Goal: Transaction & Acquisition: Purchase product/service

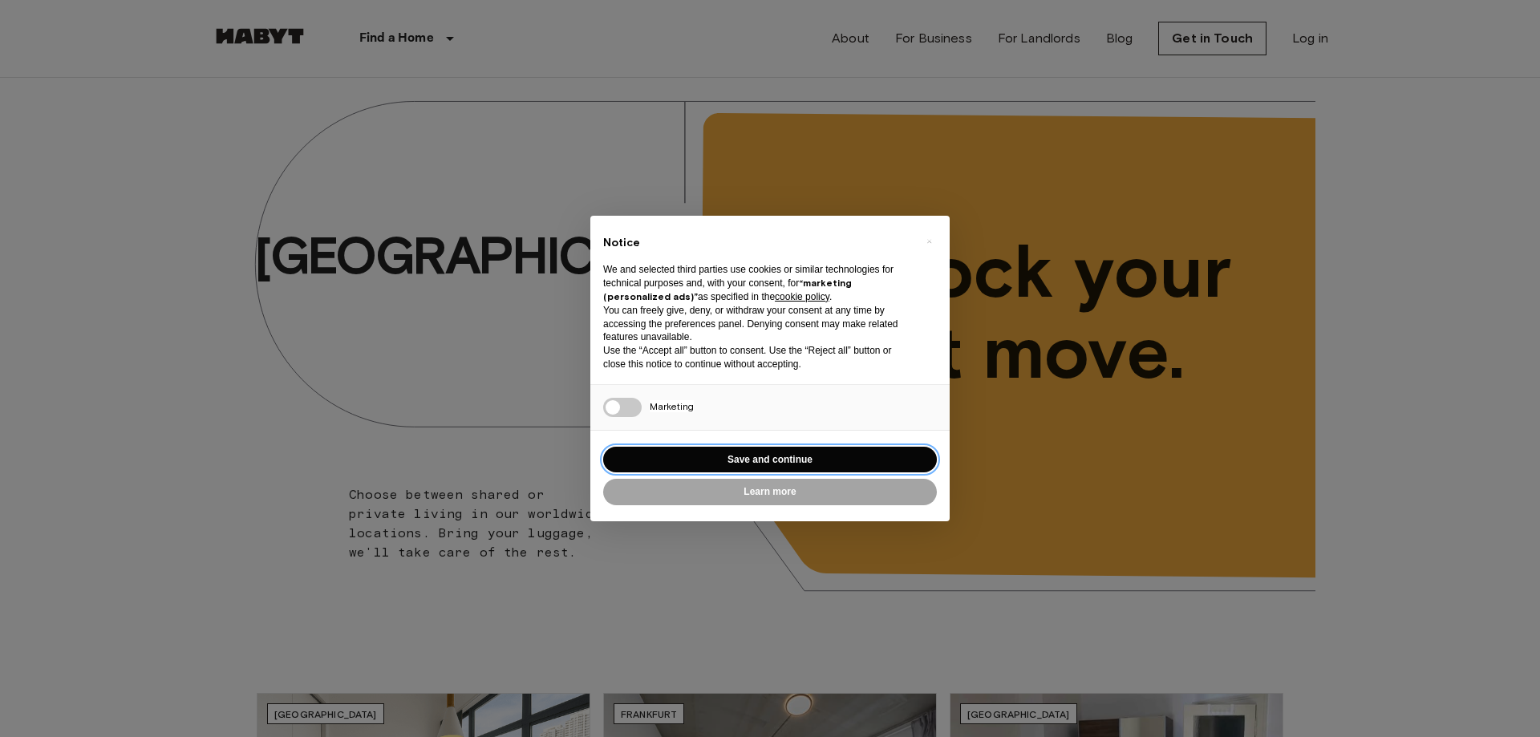
click at [800, 461] on button "Save and continue" at bounding box center [770, 460] width 334 height 26
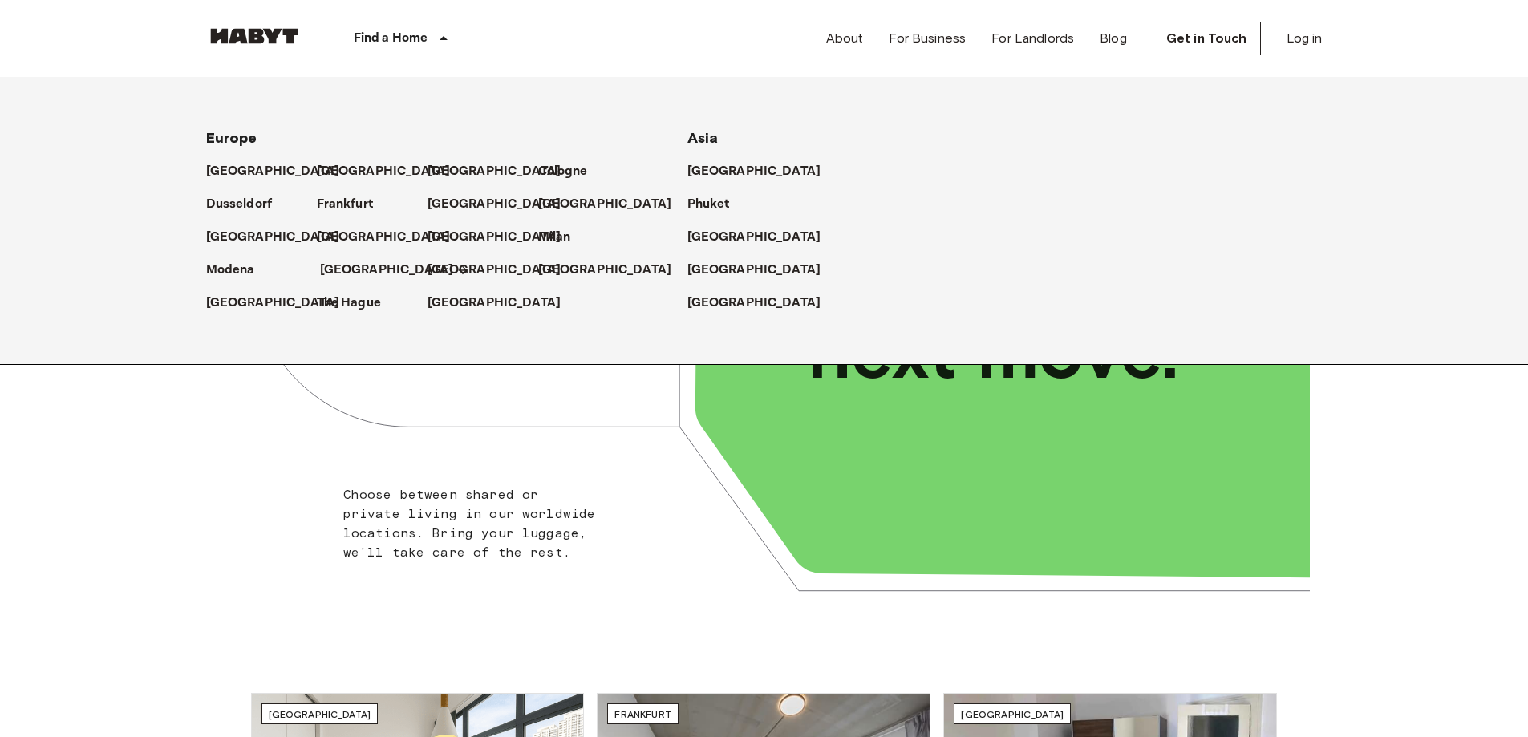
click at [352, 268] on p "[GEOGRAPHIC_DATA]" at bounding box center [387, 270] width 134 height 19
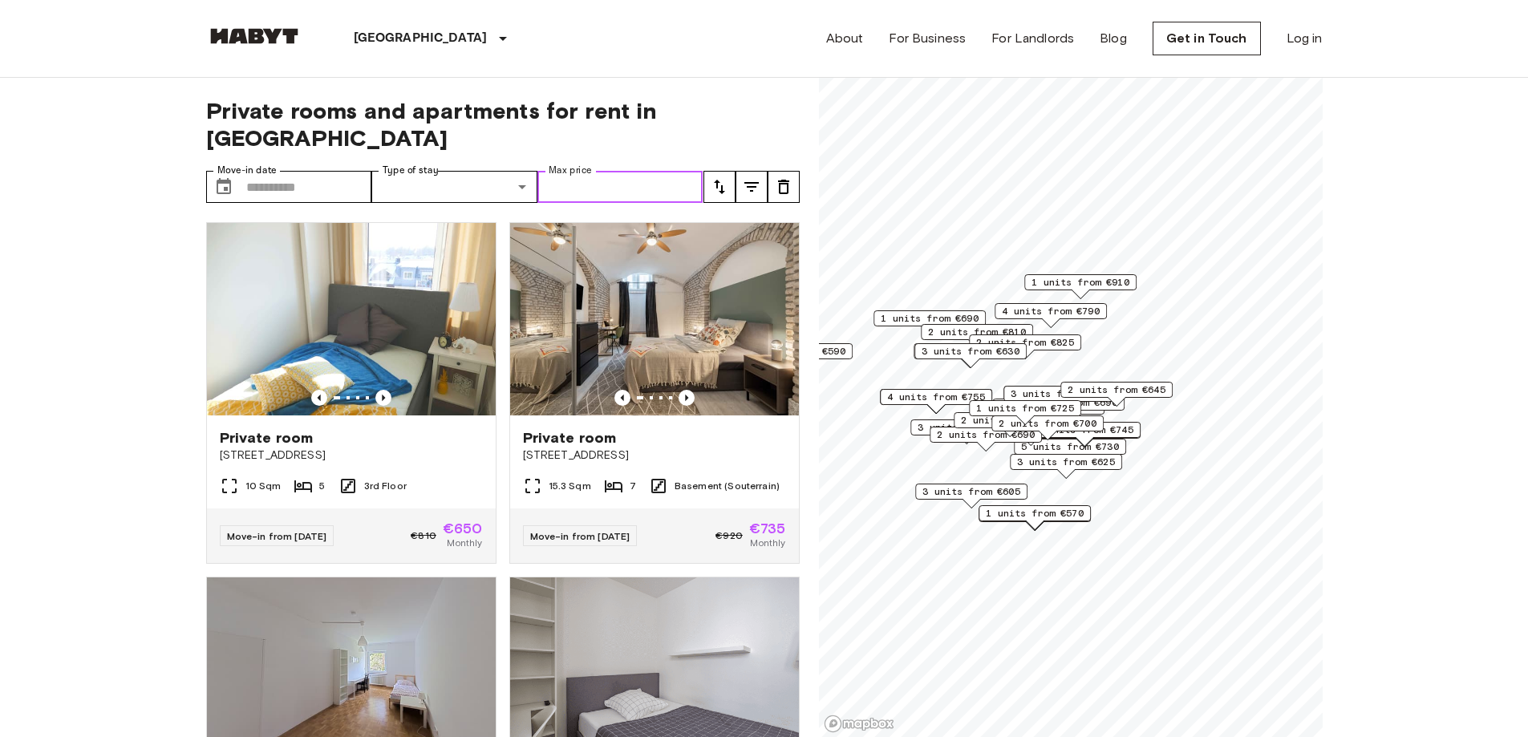
click at [606, 171] on input "Max price" at bounding box center [621, 187] width 166 height 32
click at [678, 133] on div "Private rooms and apartments for rent in Munich Move-in date ​ Move-in date Typ…" at bounding box center [503, 408] width 594 height 660
click at [716, 171] on button "tune" at bounding box center [720, 187] width 32 height 32
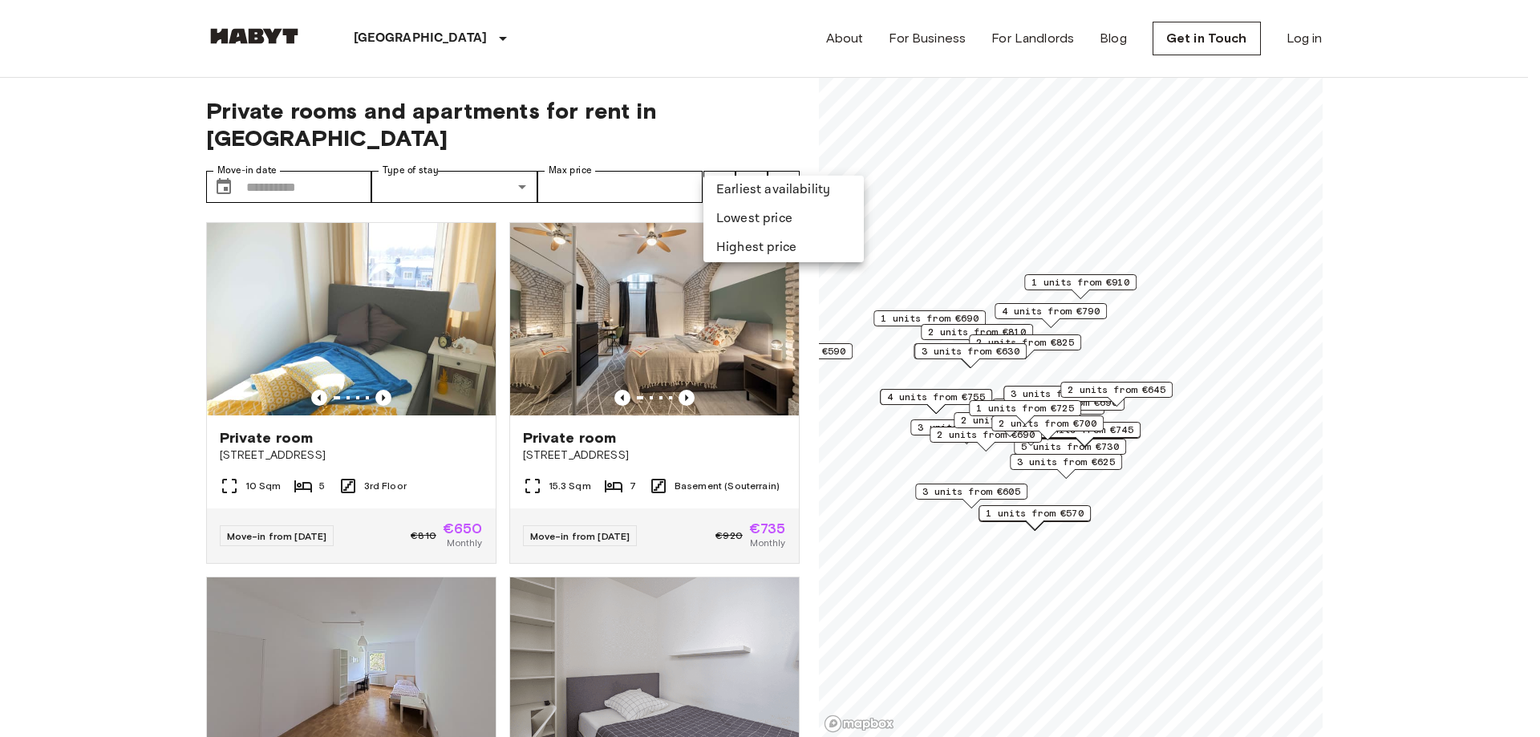
click at [724, 217] on li "Lowest price" at bounding box center [784, 219] width 160 height 29
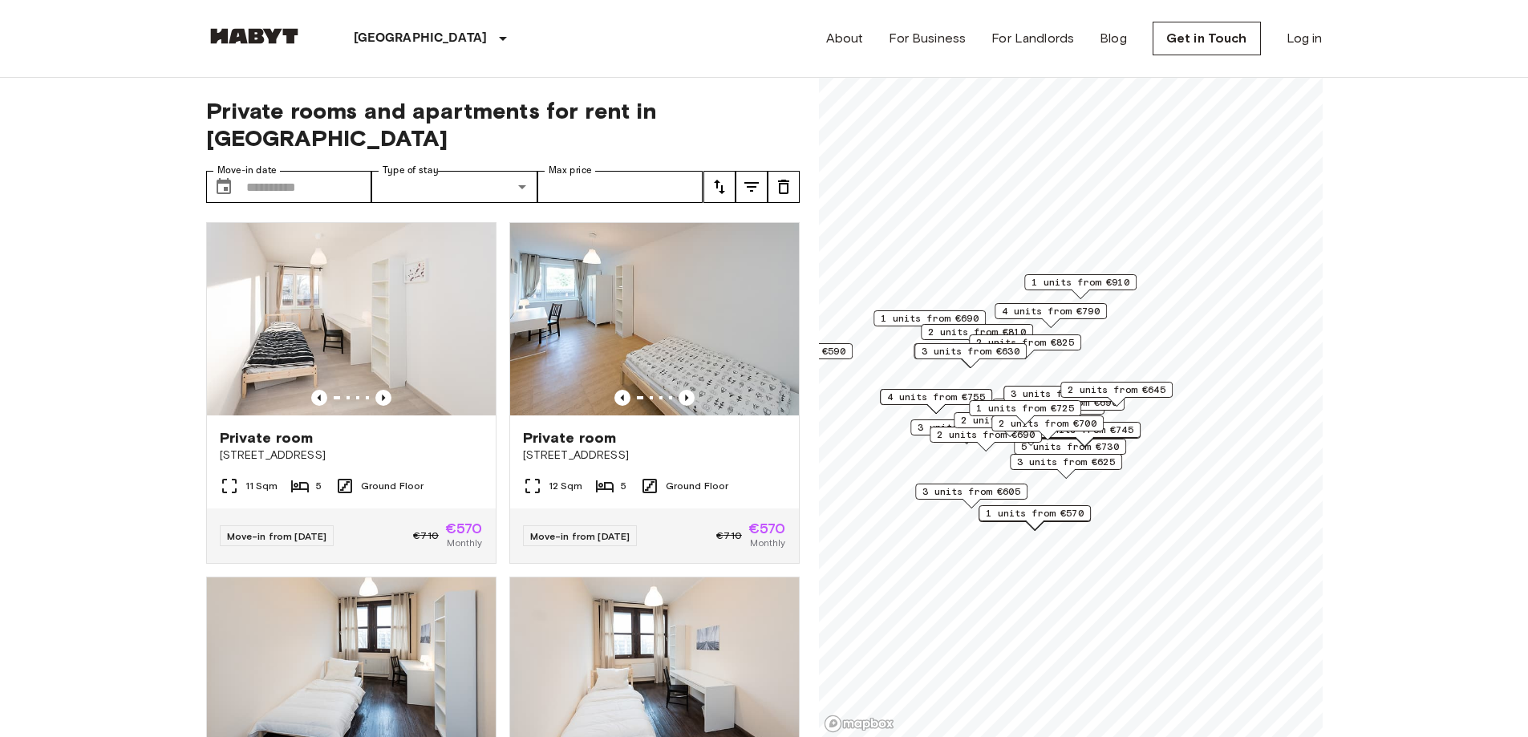
click at [317, 294] on img at bounding box center [351, 319] width 289 height 193
click at [712, 171] on button "tune" at bounding box center [720, 187] width 32 height 32
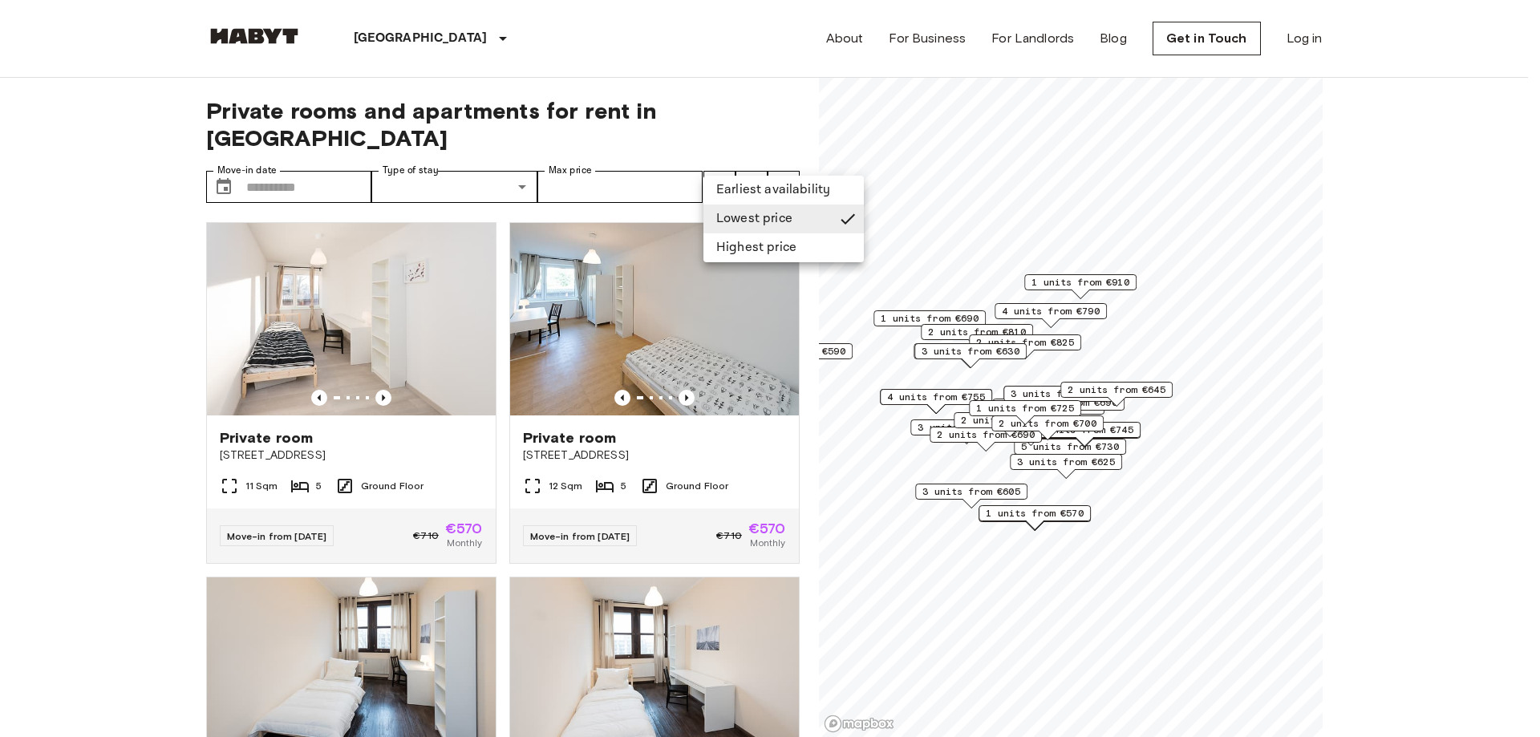
click at [733, 189] on li "Earliest availability" at bounding box center [784, 190] width 160 height 29
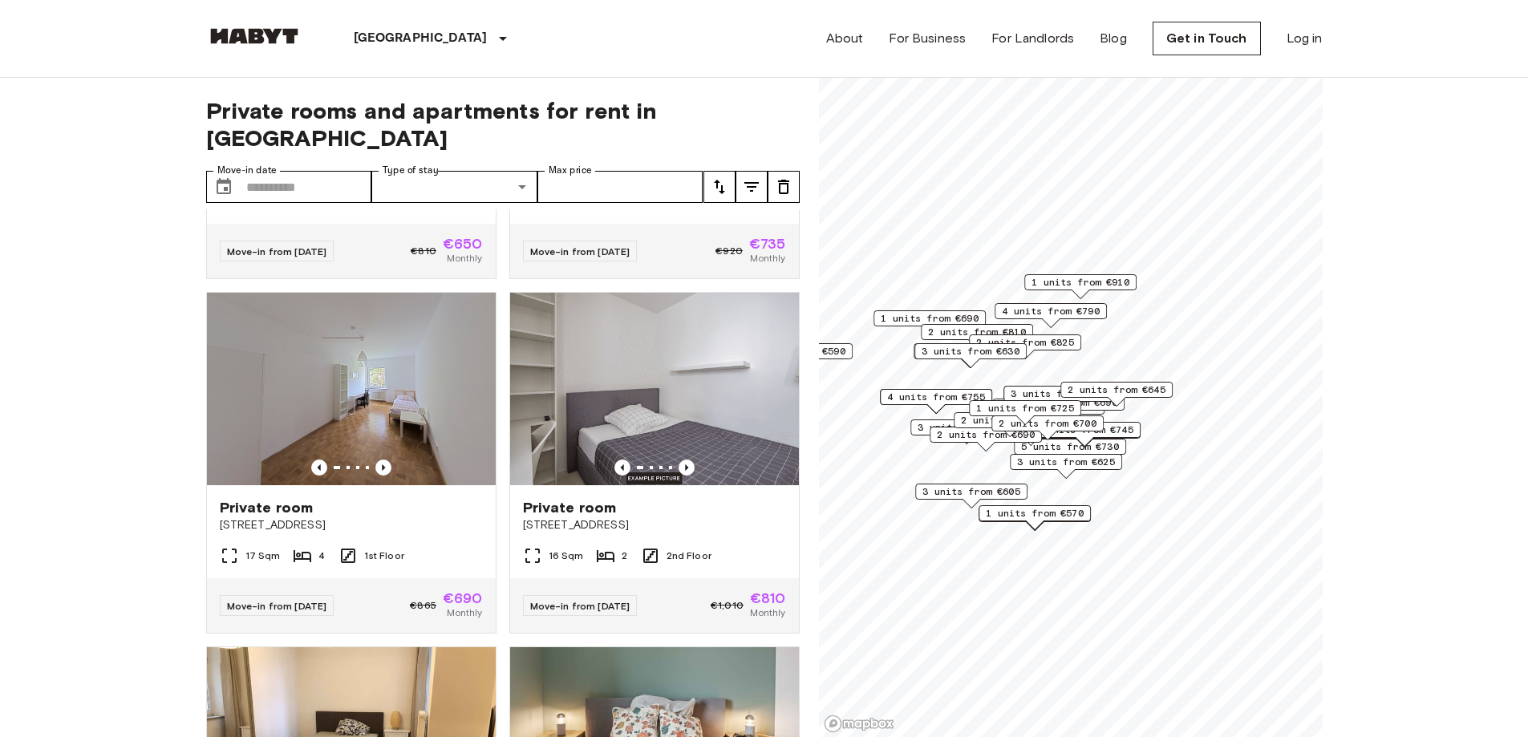
scroll to position [278, 0]
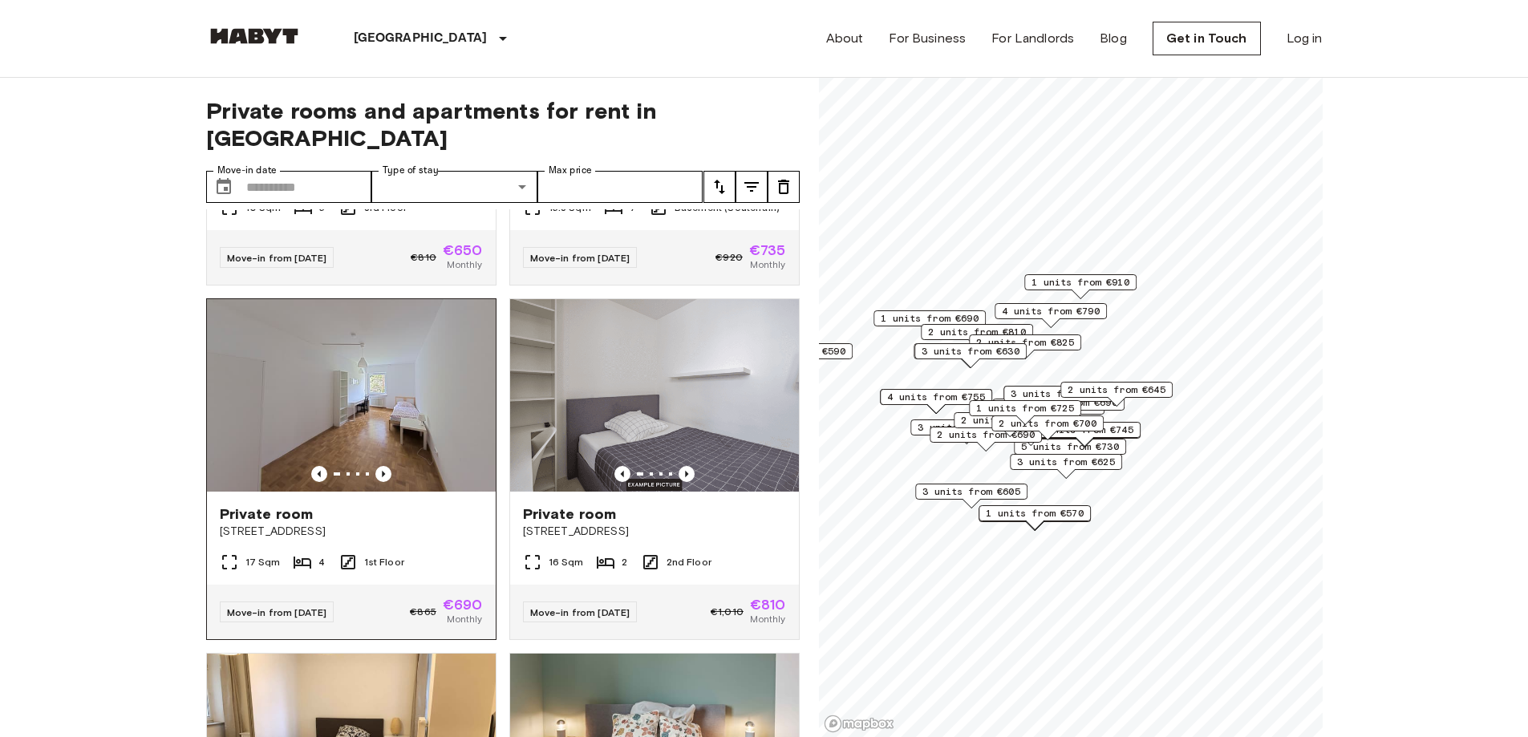
click at [333, 364] on img at bounding box center [351, 395] width 289 height 193
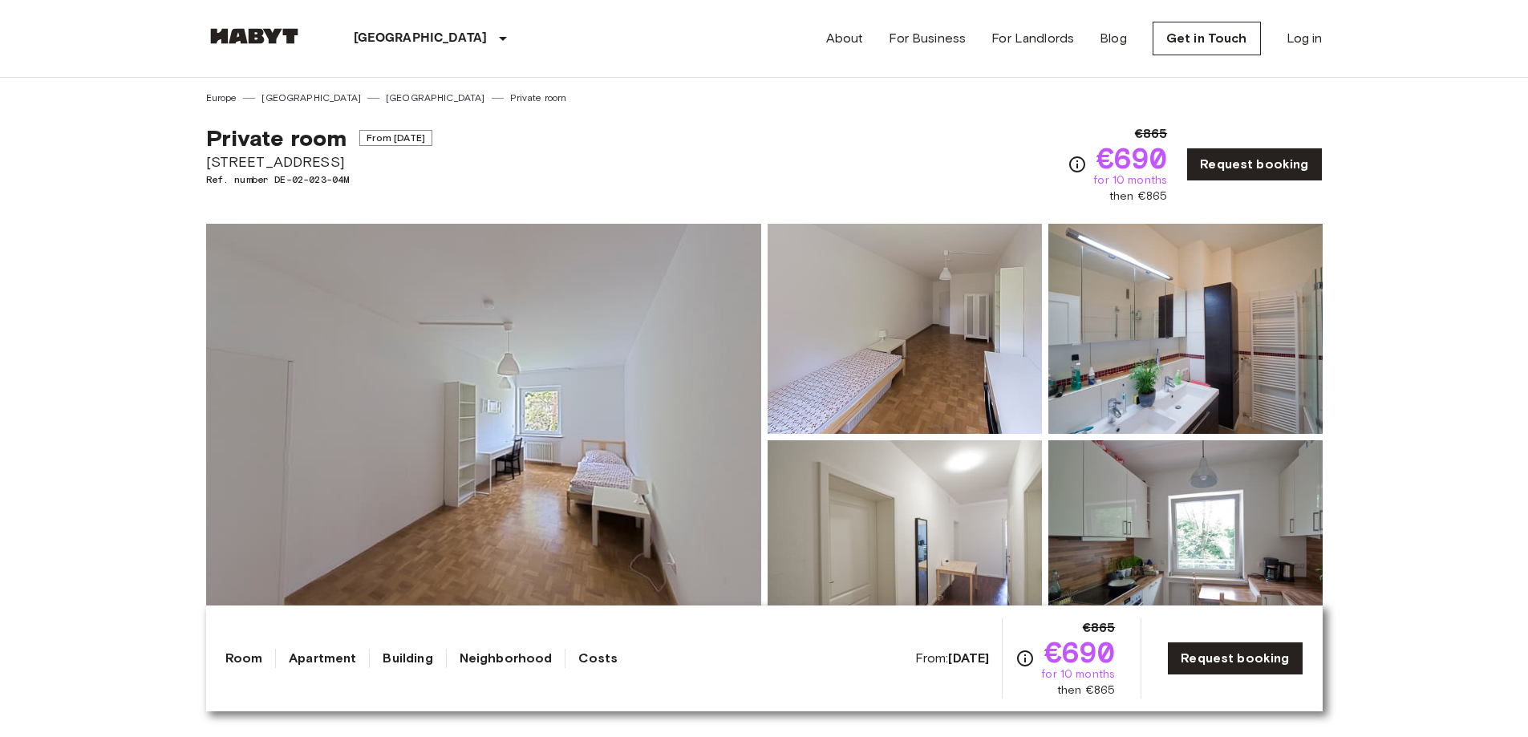
click at [581, 652] on link "Costs" at bounding box center [597, 658] width 39 height 19
